Goal: Information Seeking & Learning: Learn about a topic

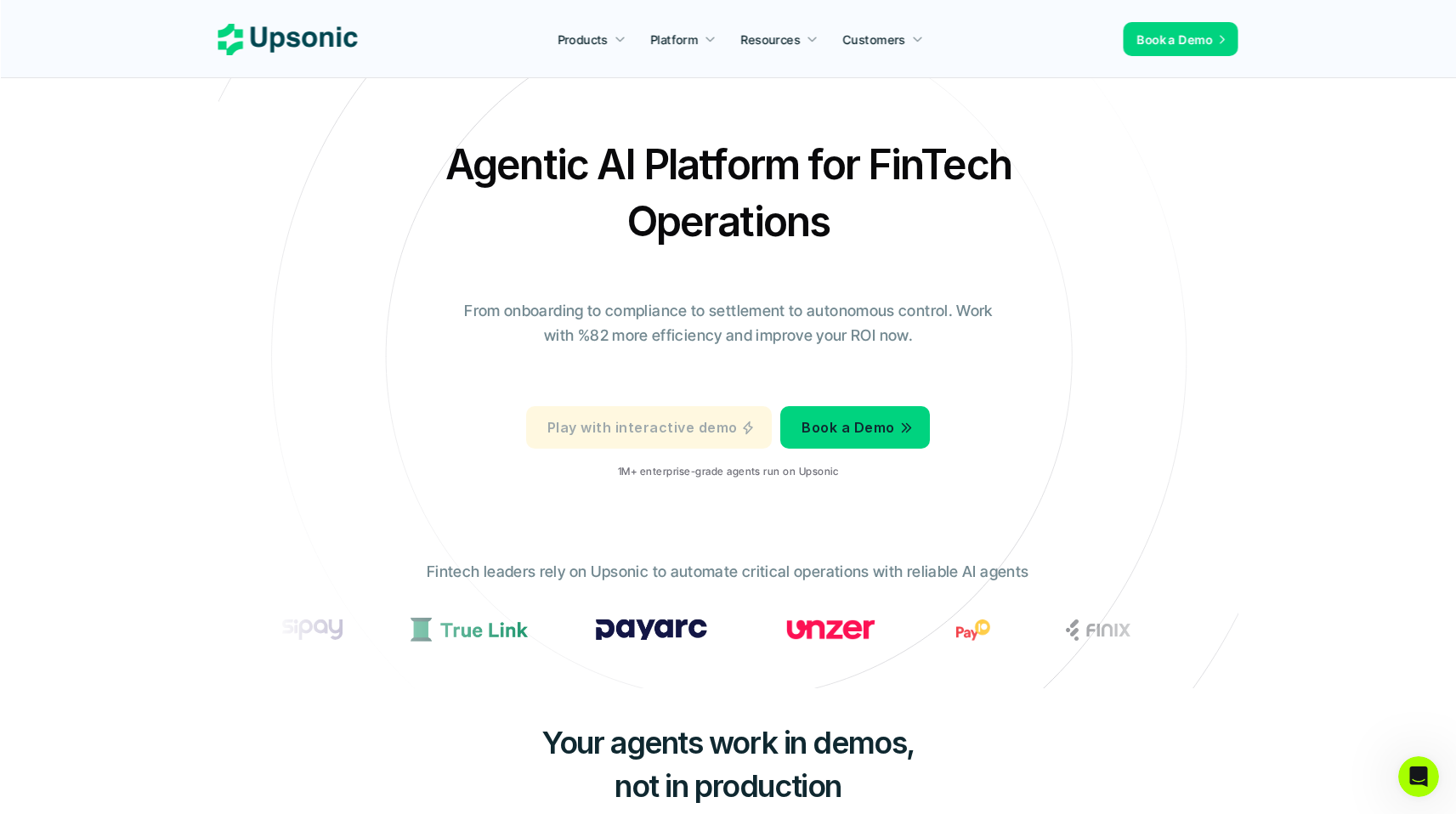
click at [670, 422] on p "Play with interactive demo" at bounding box center [642, 428] width 189 height 25
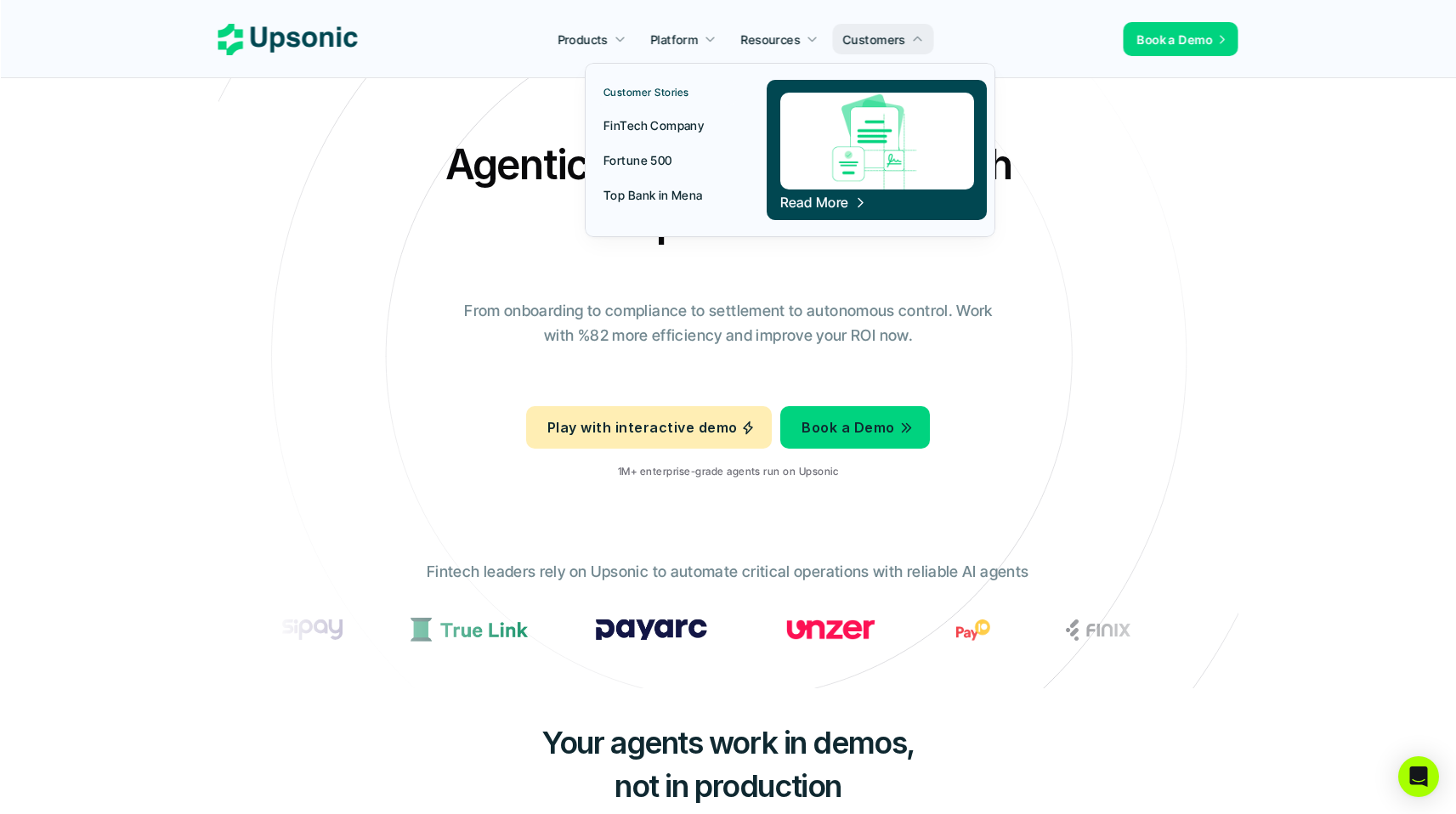
click at [671, 199] on p "Top Bank in Mena" at bounding box center [653, 194] width 99 height 18
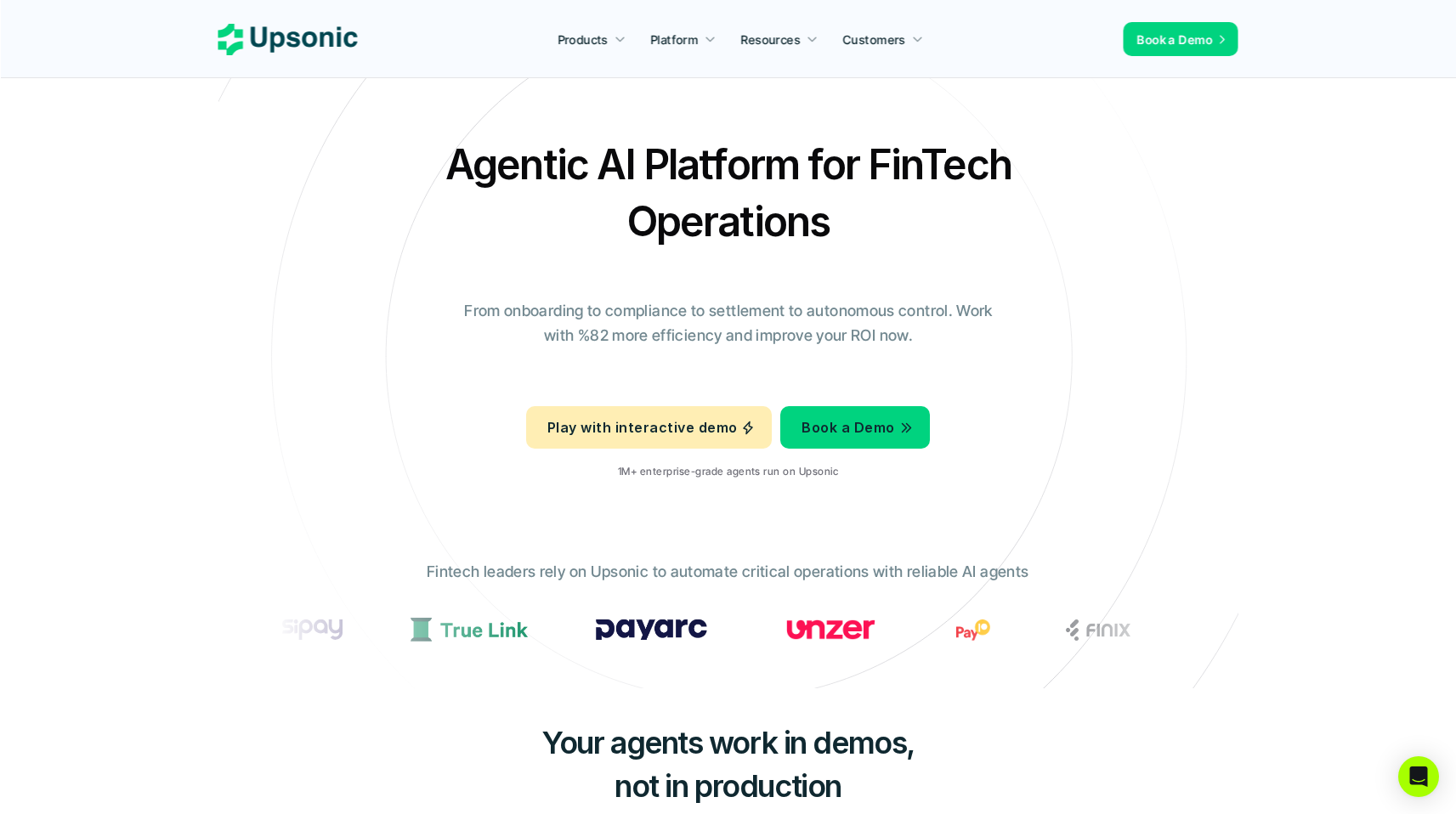
click at [272, 38] on use at bounding box center [288, 39] width 140 height 32
